Goal: Task Accomplishment & Management: Manage account settings

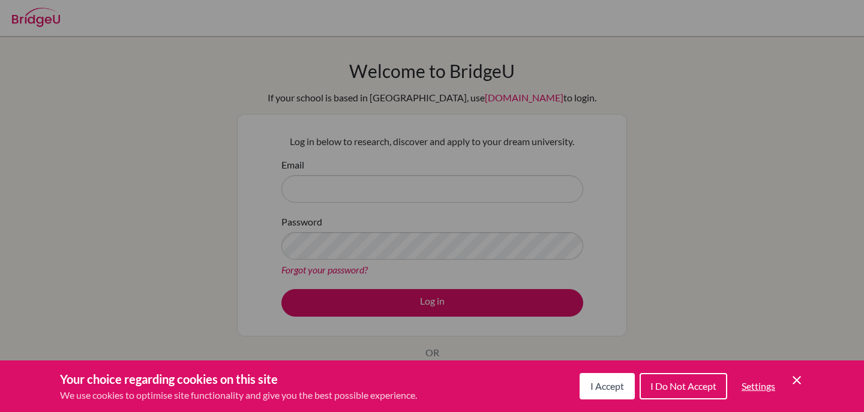
click at [792, 378] on icon "Cookie Control Close Icon" at bounding box center [797, 380] width 14 height 14
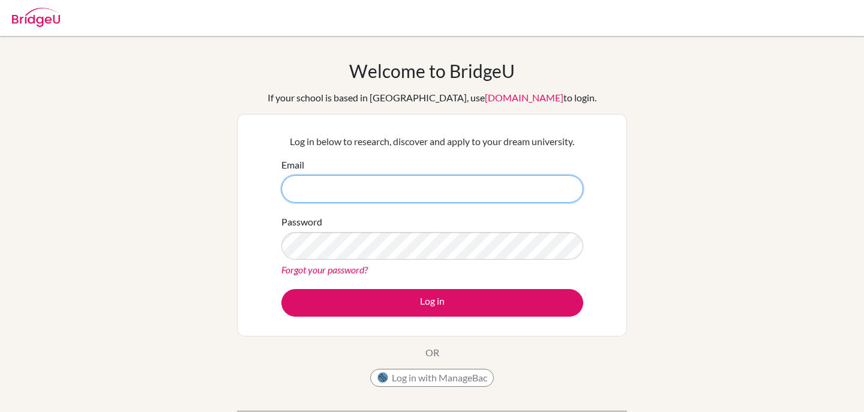
click at [496, 182] on input "Email" at bounding box center [432, 189] width 302 height 28
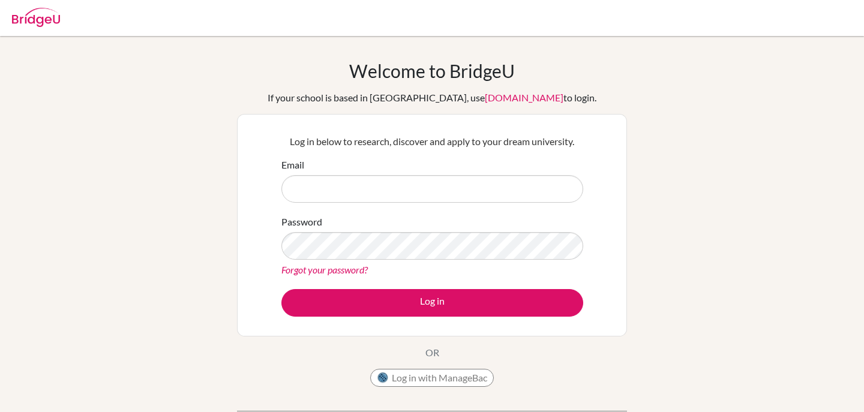
click at [43, 16] on img at bounding box center [36, 17] width 48 height 19
type input "Yuuka.chang@iis.kh.edu.tw"
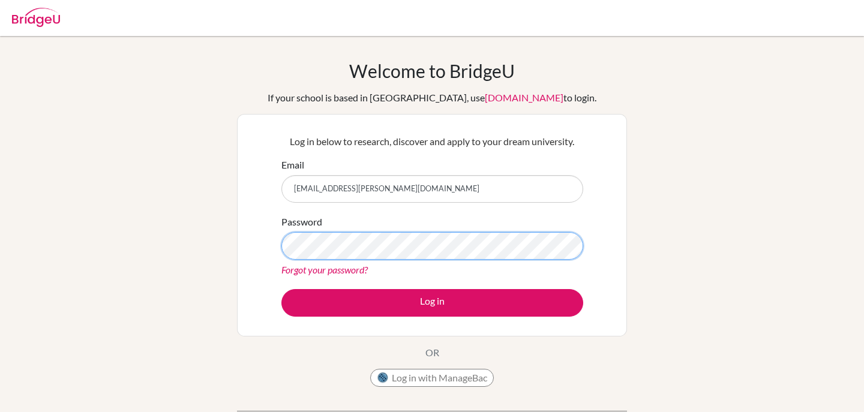
click at [281, 289] on button "Log in" at bounding box center [432, 303] width 302 height 28
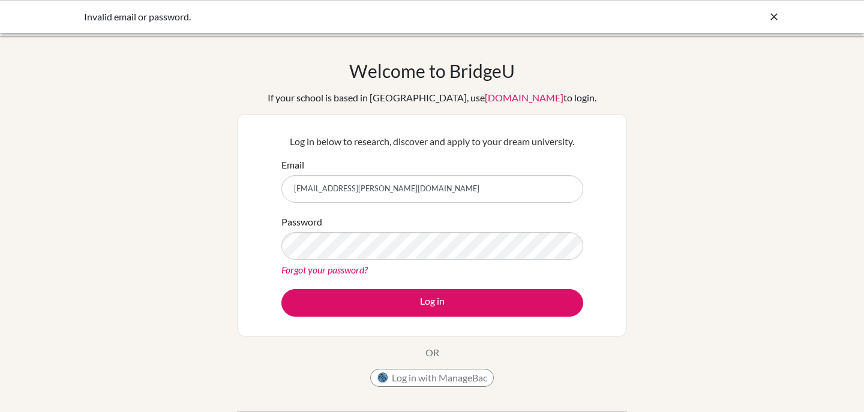
click at [352, 266] on link "Forgot your password?" at bounding box center [324, 269] width 86 height 11
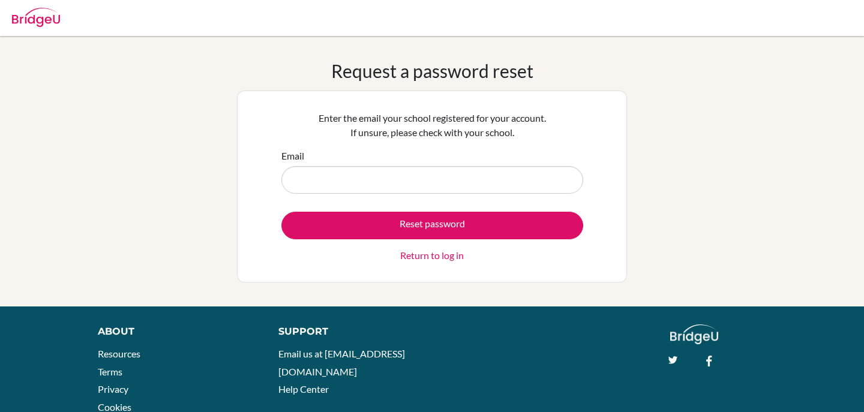
click at [479, 181] on input "Email" at bounding box center [432, 180] width 302 height 28
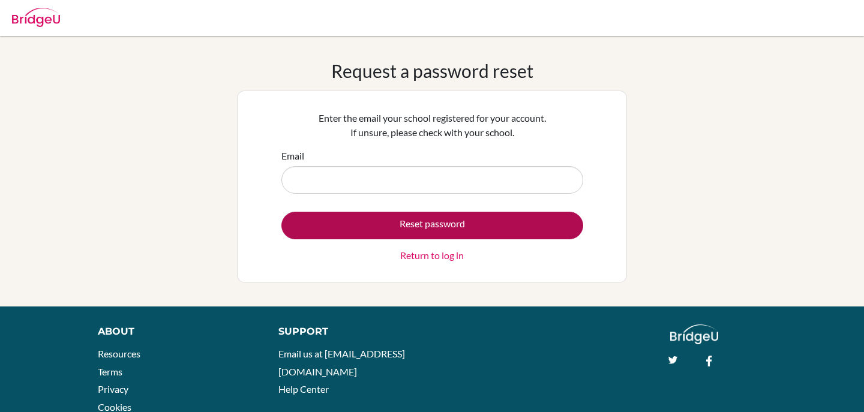
type input "[EMAIL_ADDRESS][PERSON_NAME][DOMAIN_NAME]"
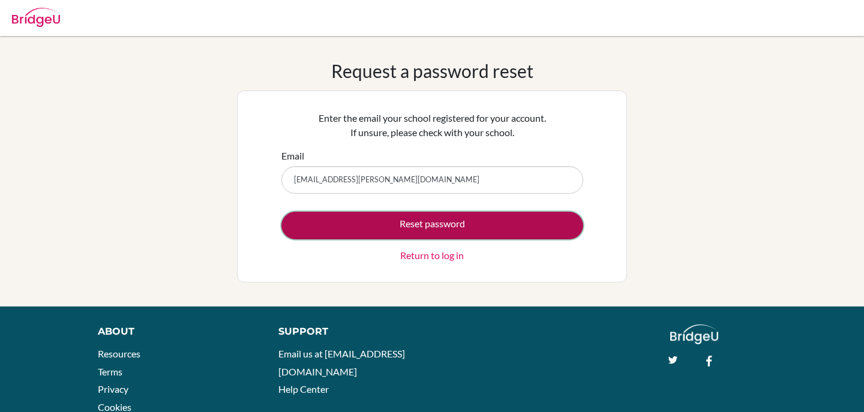
click at [458, 231] on button "Reset password" at bounding box center [432, 226] width 302 height 28
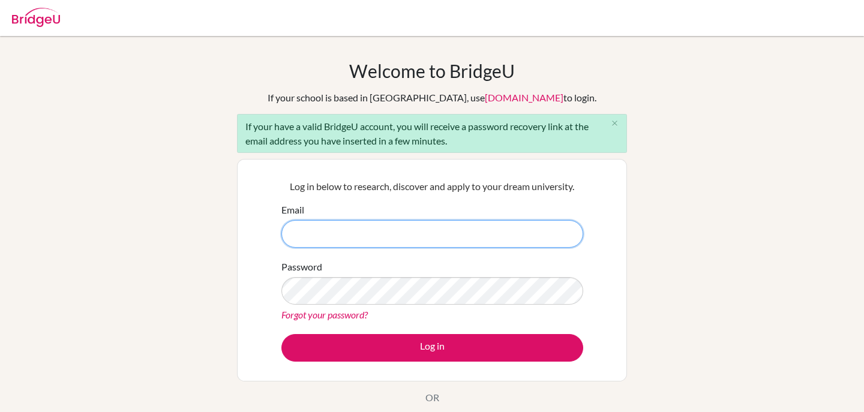
click at [489, 230] on input "Email" at bounding box center [432, 234] width 302 height 28
type input "fasini"
type input "[EMAIL_ADDRESS][PERSON_NAME][DOMAIN_NAME]"
click at [281, 334] on button "Log in" at bounding box center [432, 348] width 302 height 28
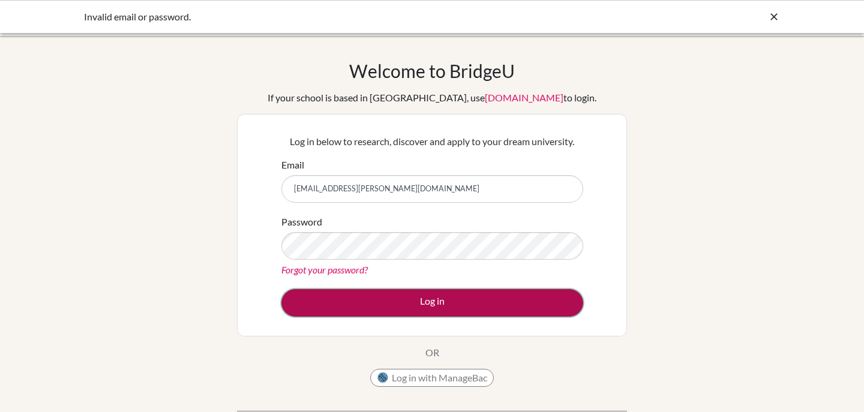
click at [453, 305] on button "Log in" at bounding box center [432, 303] width 302 height 28
